Goal: Task Accomplishment & Management: Manage account settings

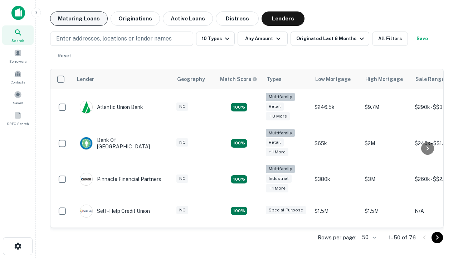
click at [79, 19] on button "Maturing Loans" at bounding box center [79, 18] width 58 height 14
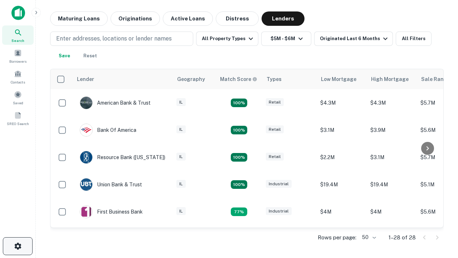
click at [18, 246] on icon "button" at bounding box center [18, 245] width 9 height 9
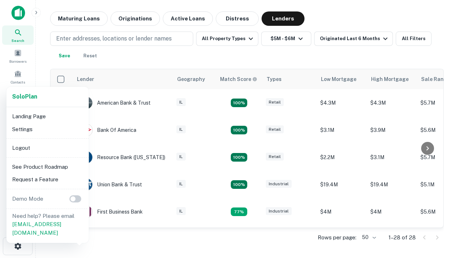
click at [47, 147] on li "Logout" at bounding box center [47, 147] width 77 height 13
